Goal: Information Seeking & Learning: Learn about a topic

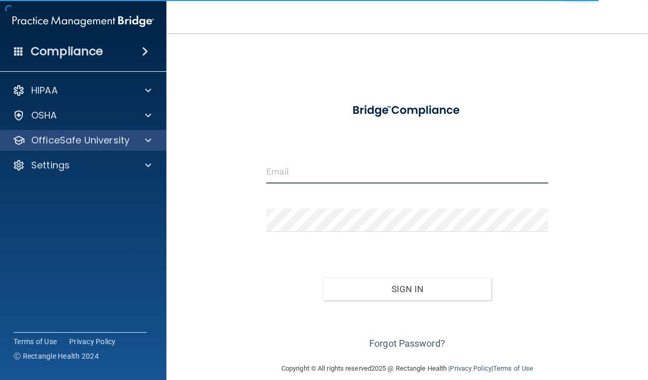
type input "[EMAIL_ADDRESS][DOMAIN_NAME]"
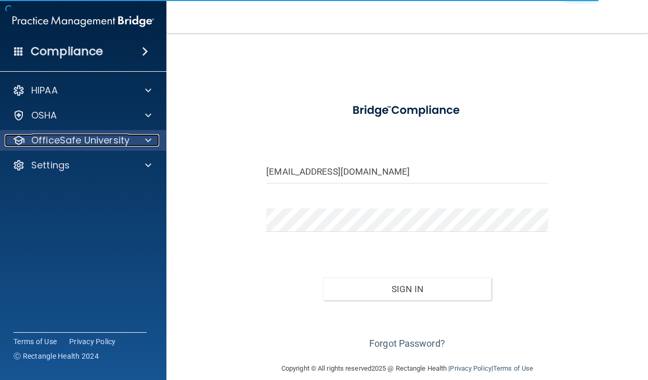
click at [113, 140] on p "OfficeSafe University" at bounding box center [80, 140] width 98 height 12
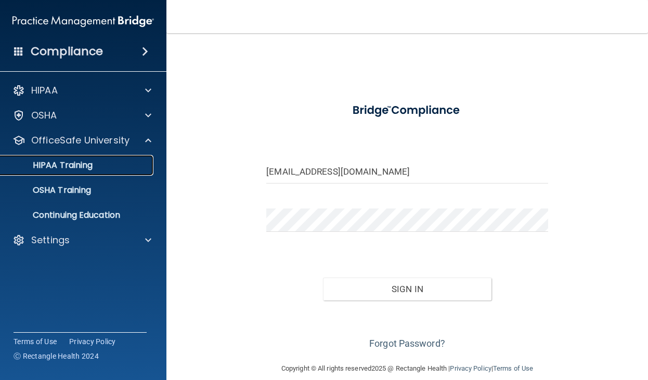
click at [90, 169] on p "HIPAA Training" at bounding box center [50, 165] width 86 height 10
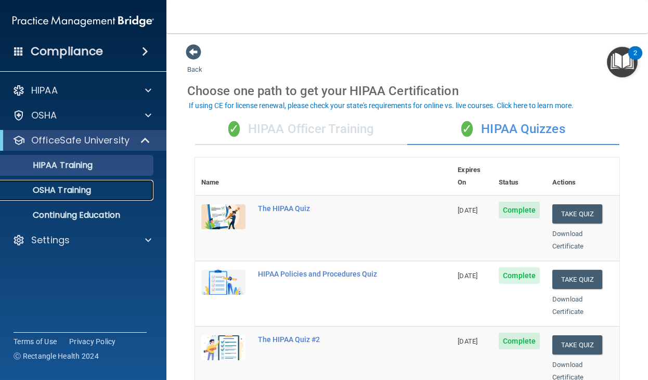
click at [91, 197] on link "OSHA Training" at bounding box center [72, 190] width 164 height 21
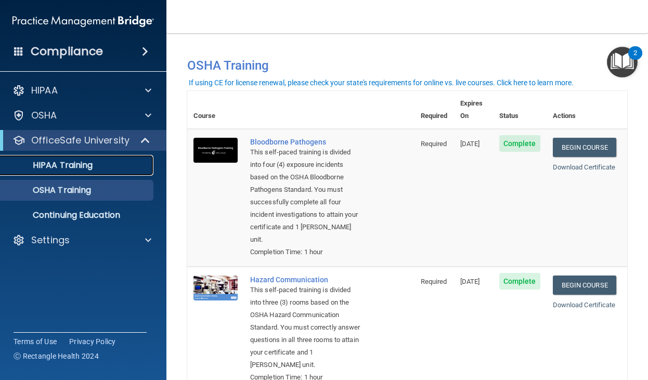
click at [81, 174] on link "HIPAA Training" at bounding box center [72, 165] width 164 height 21
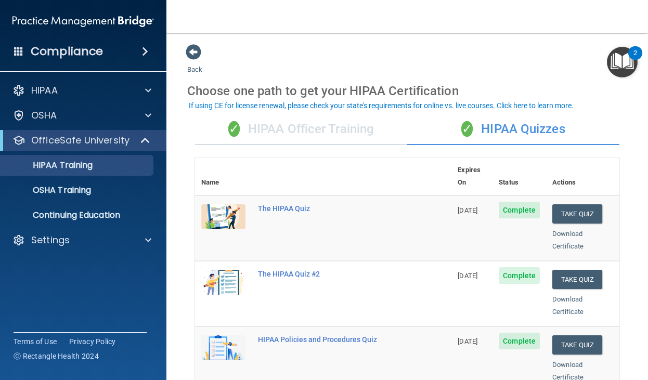
click at [280, 137] on div "✓ HIPAA Officer Training" at bounding box center [301, 129] width 212 height 31
